Goal: Task Accomplishment & Management: Manage account settings

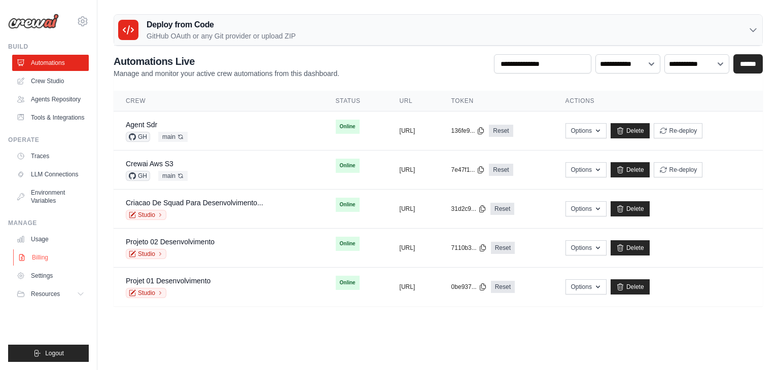
click at [42, 256] on link "Billing" at bounding box center [51, 258] width 77 height 16
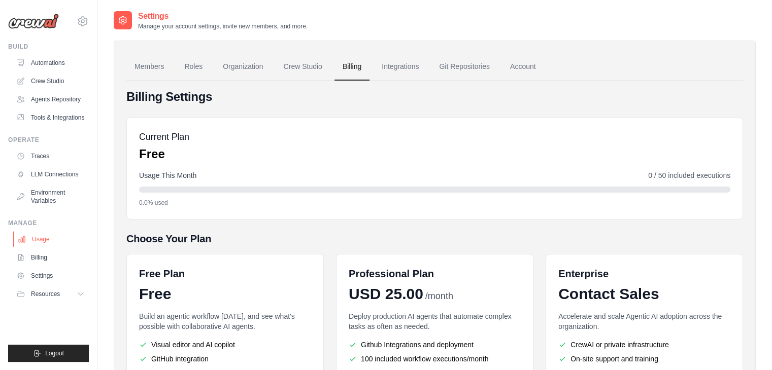
click at [41, 239] on link "Usage" at bounding box center [51, 239] width 77 height 16
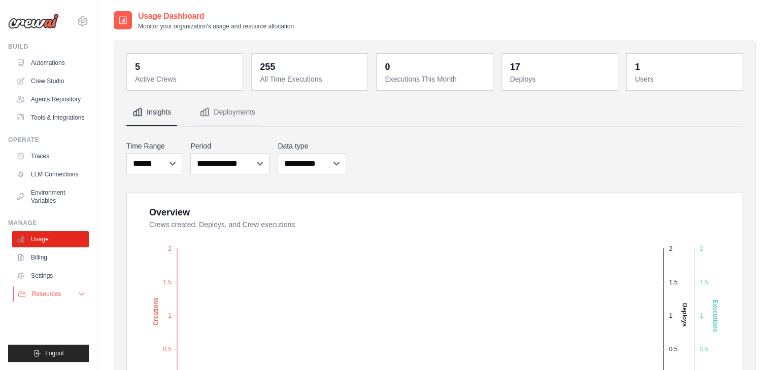
click at [82, 296] on icon at bounding box center [82, 294] width 8 height 8
